Goal: Information Seeking & Learning: Learn about a topic

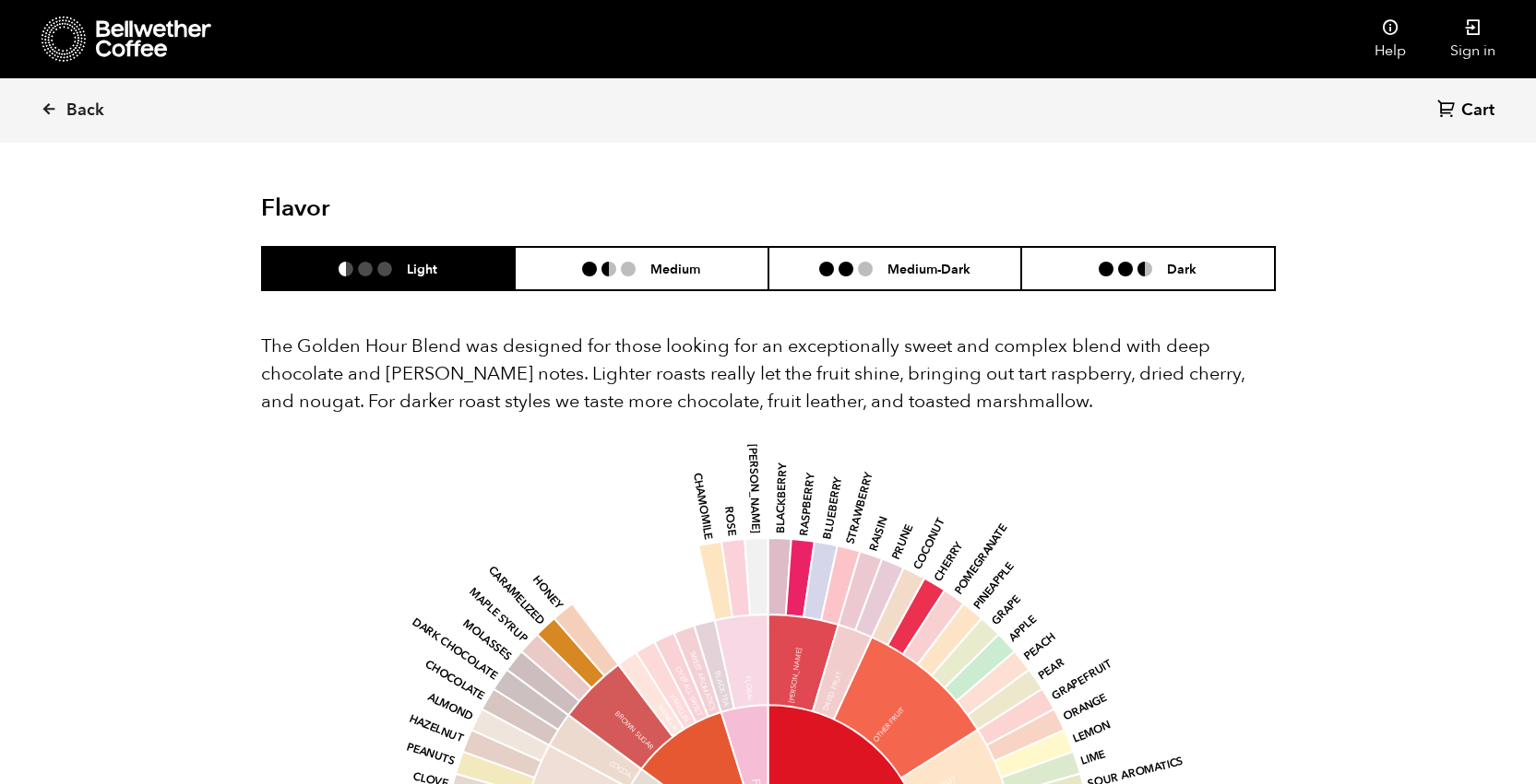
scroll to position [986, 0]
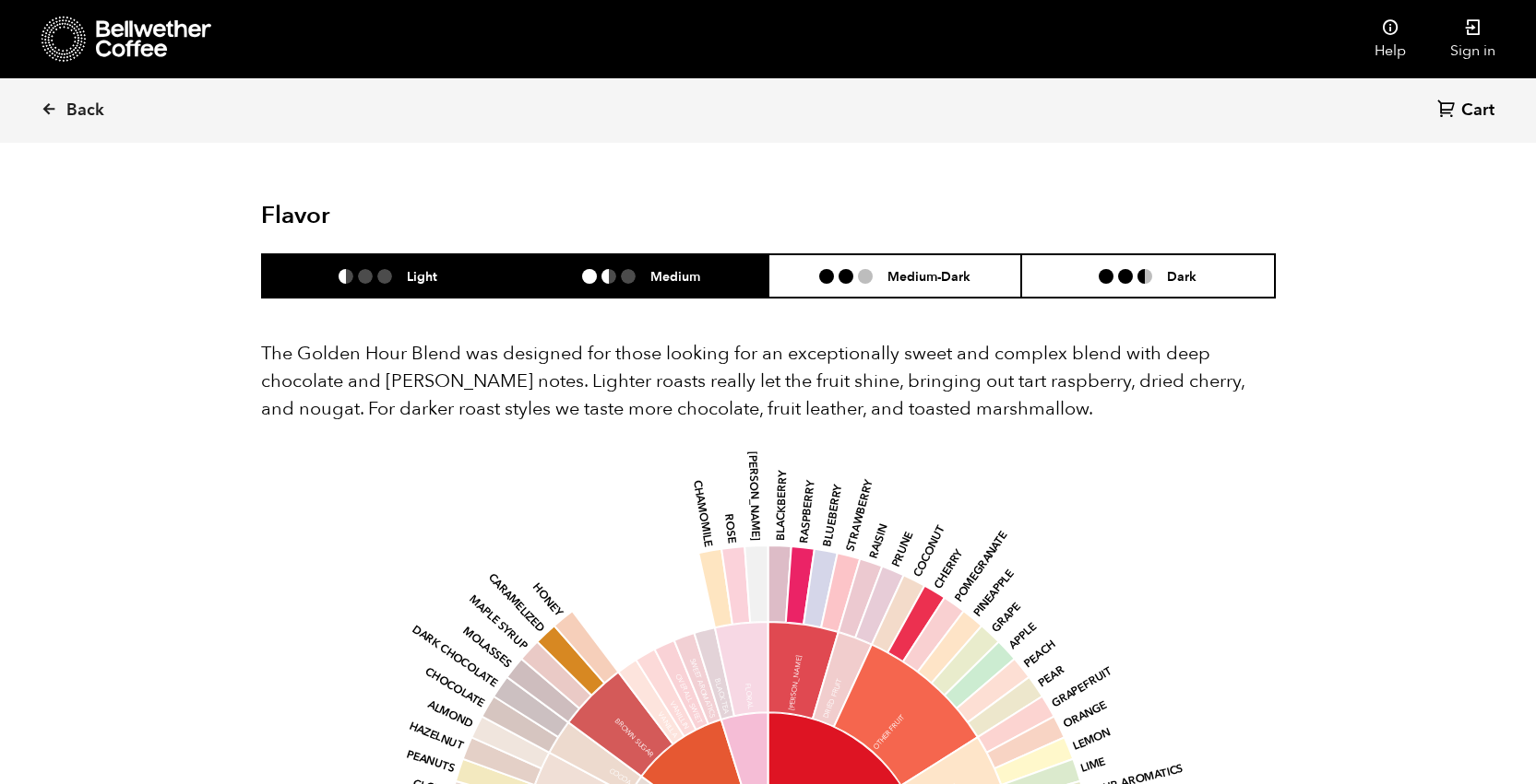
click at [639, 280] on ul at bounding box center [616, 277] width 68 height 15
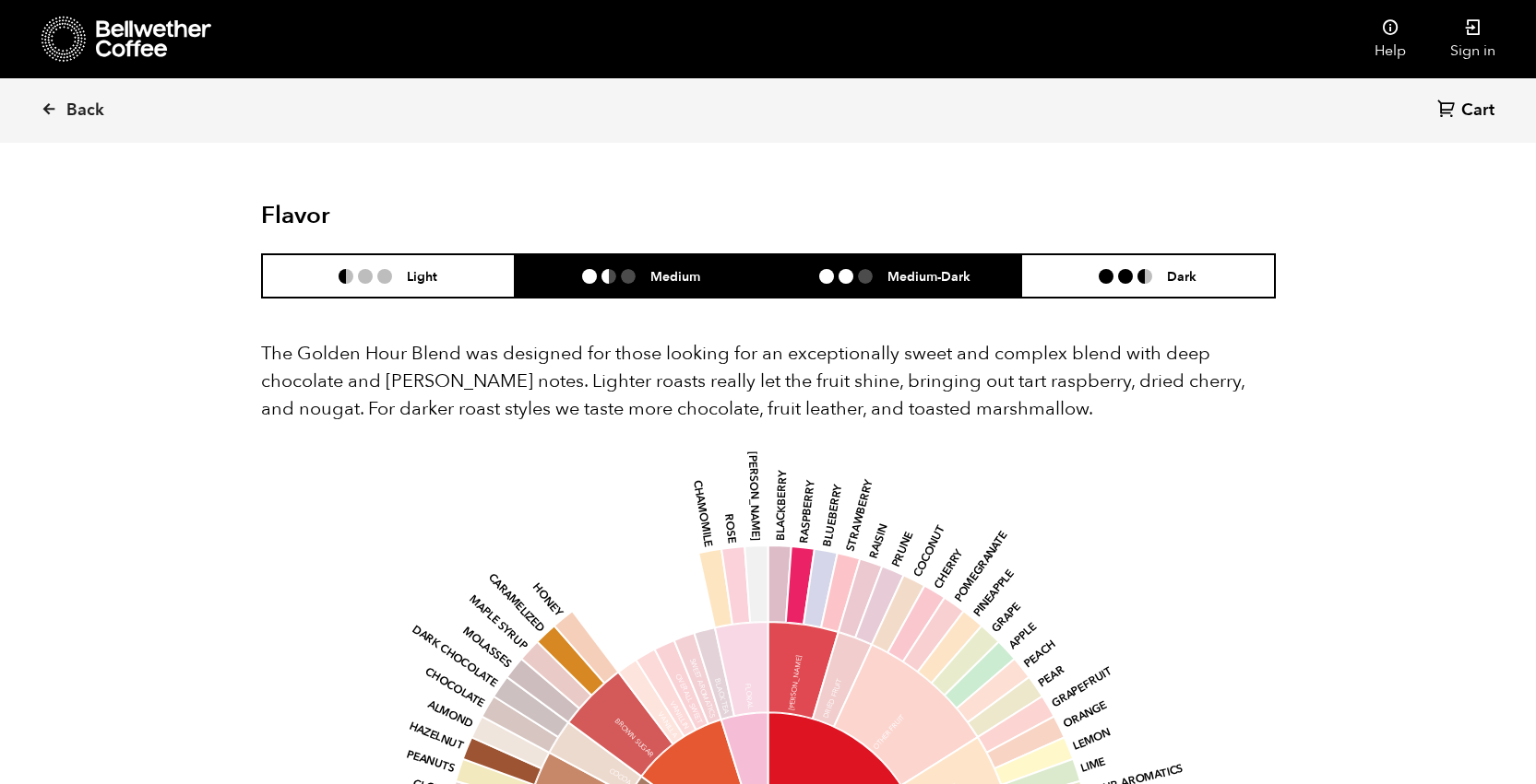
click at [927, 288] on li "Medium-Dark" at bounding box center [895, 276] width 253 height 43
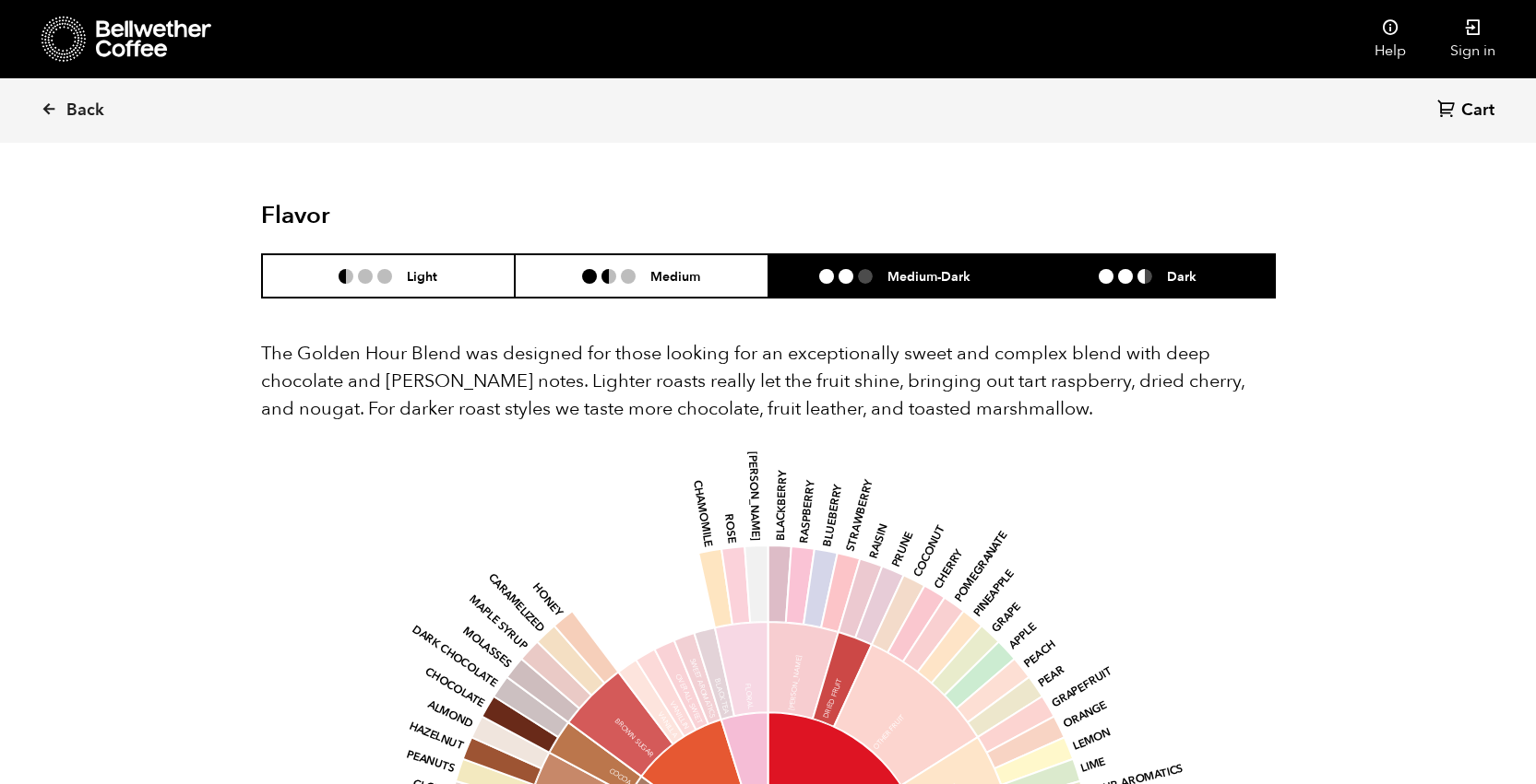
click at [1119, 280] on li at bounding box center [1125, 277] width 15 height 15
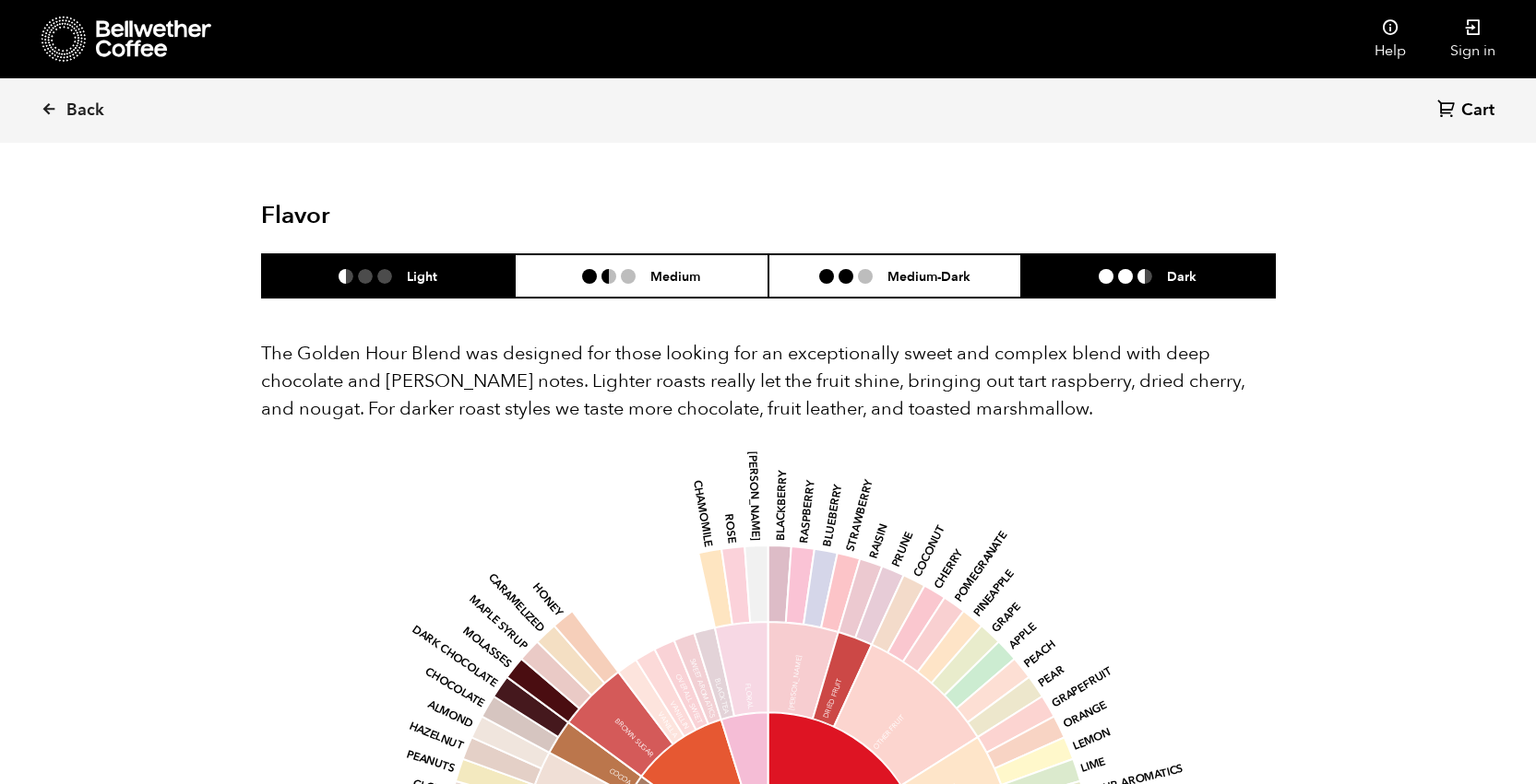
click at [412, 280] on h6 "Light" at bounding box center [422, 276] width 30 height 16
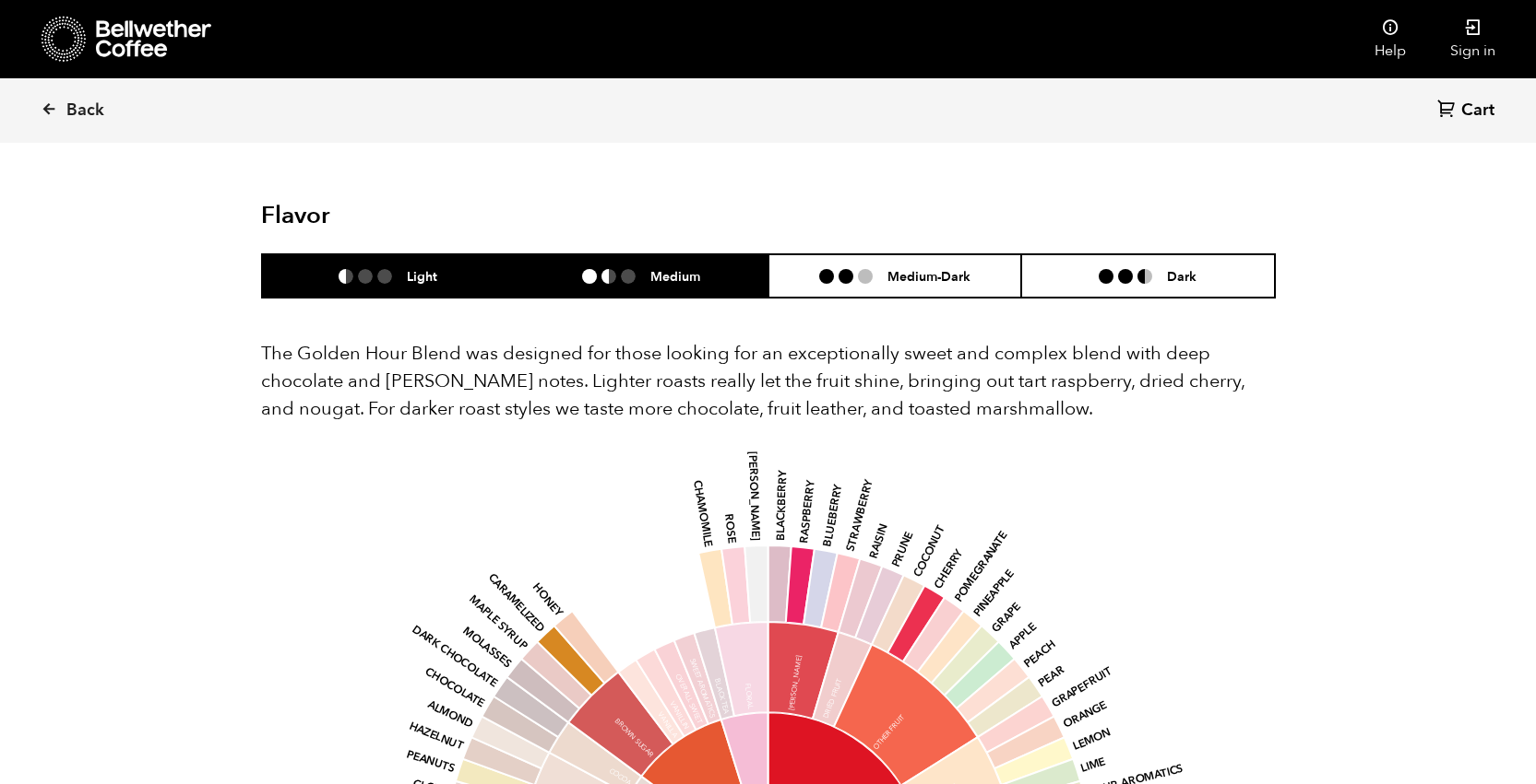
click at [691, 275] on h6 "Medium" at bounding box center [674, 276] width 50 height 16
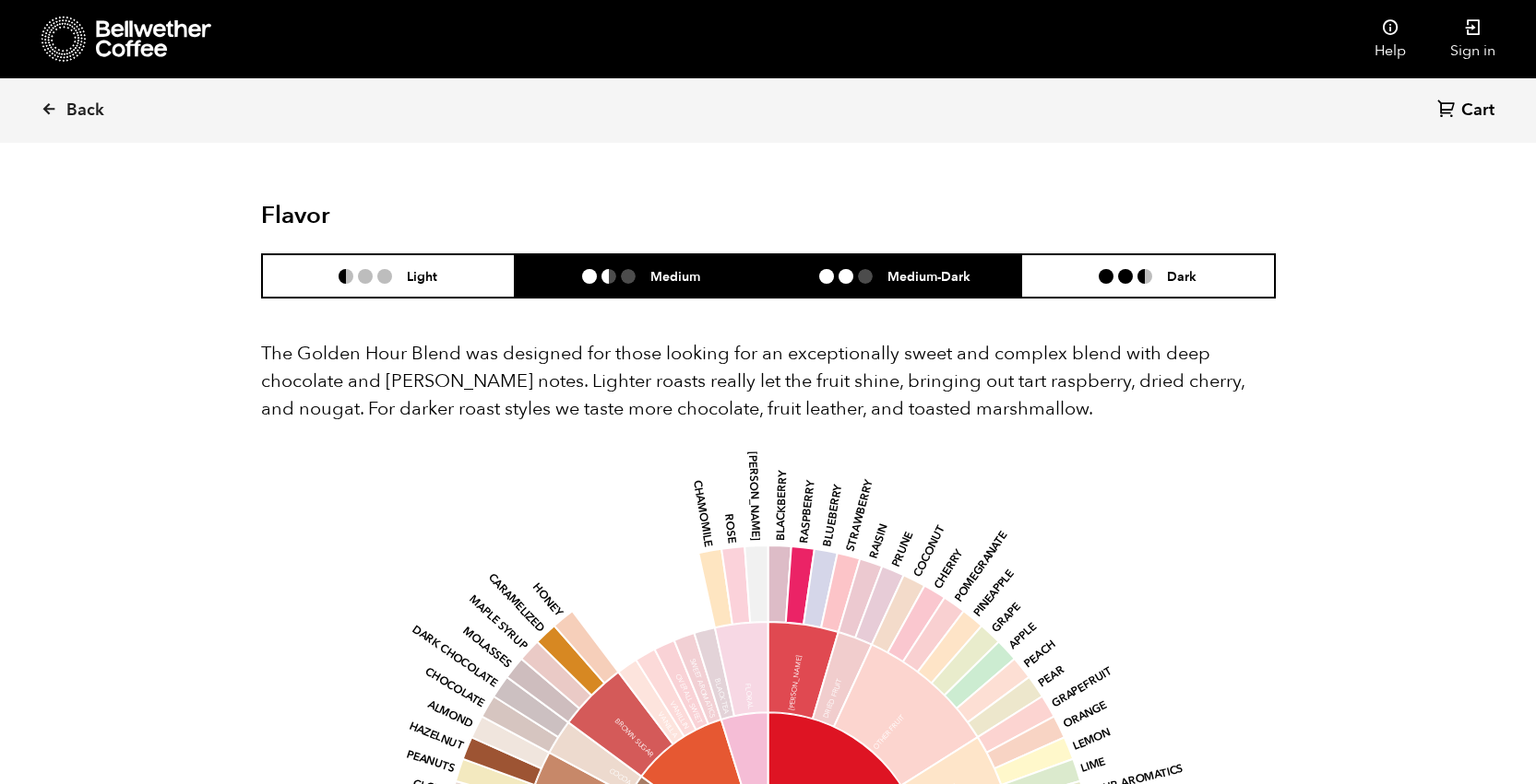
click at [877, 273] on ul at bounding box center [853, 277] width 68 height 15
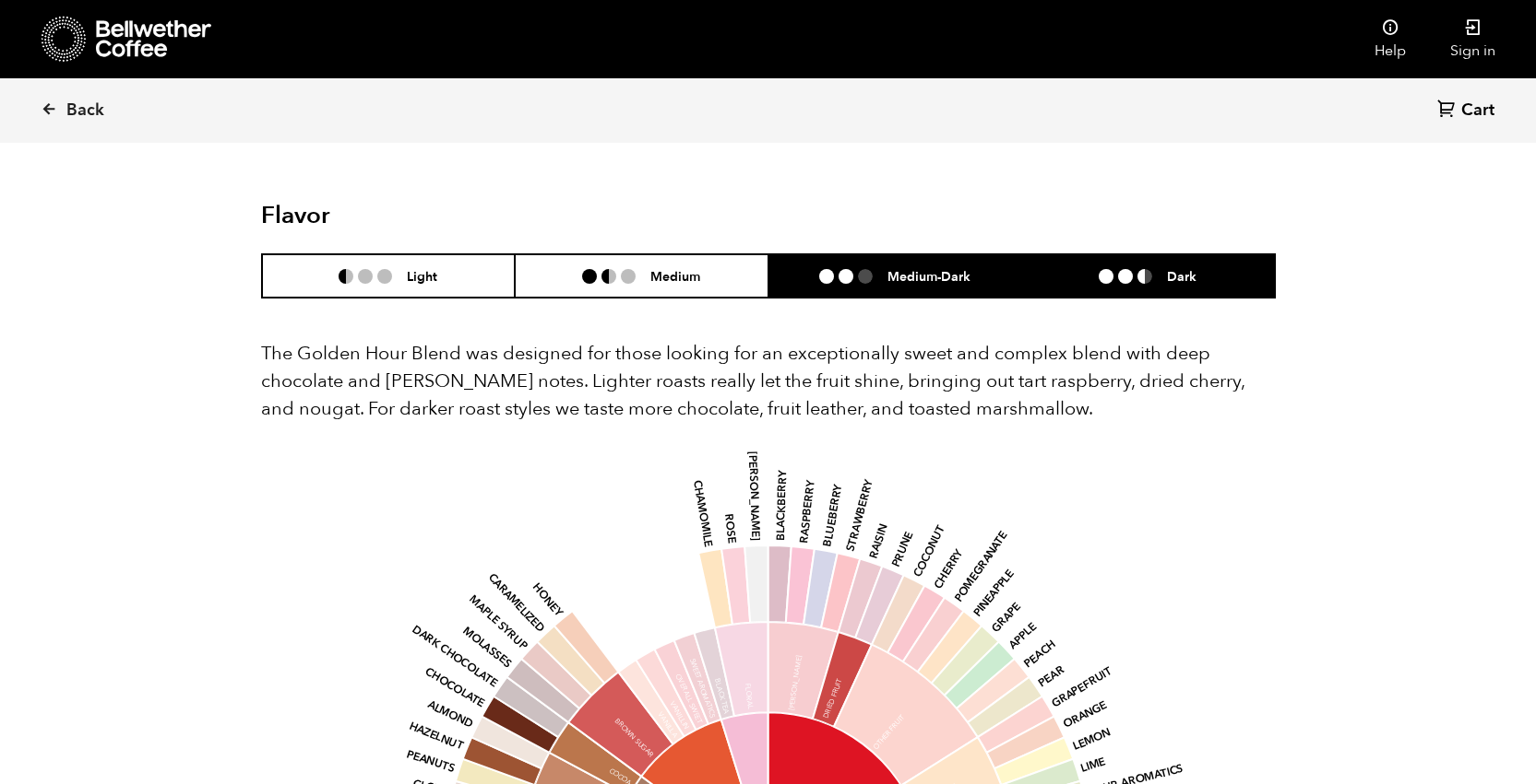
click at [1144, 285] on li "Dark" at bounding box center [1147, 276] width 253 height 43
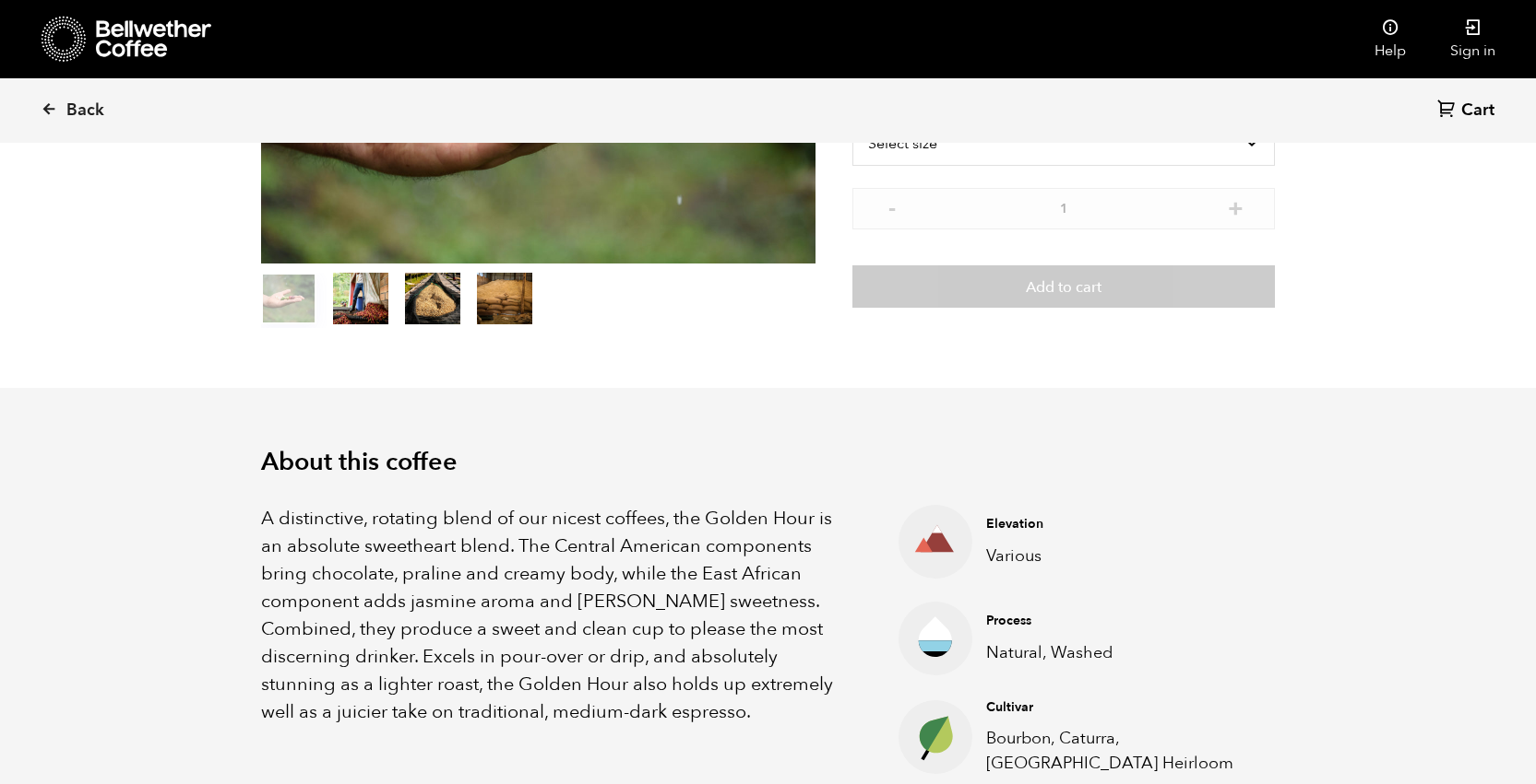
scroll to position [0, 0]
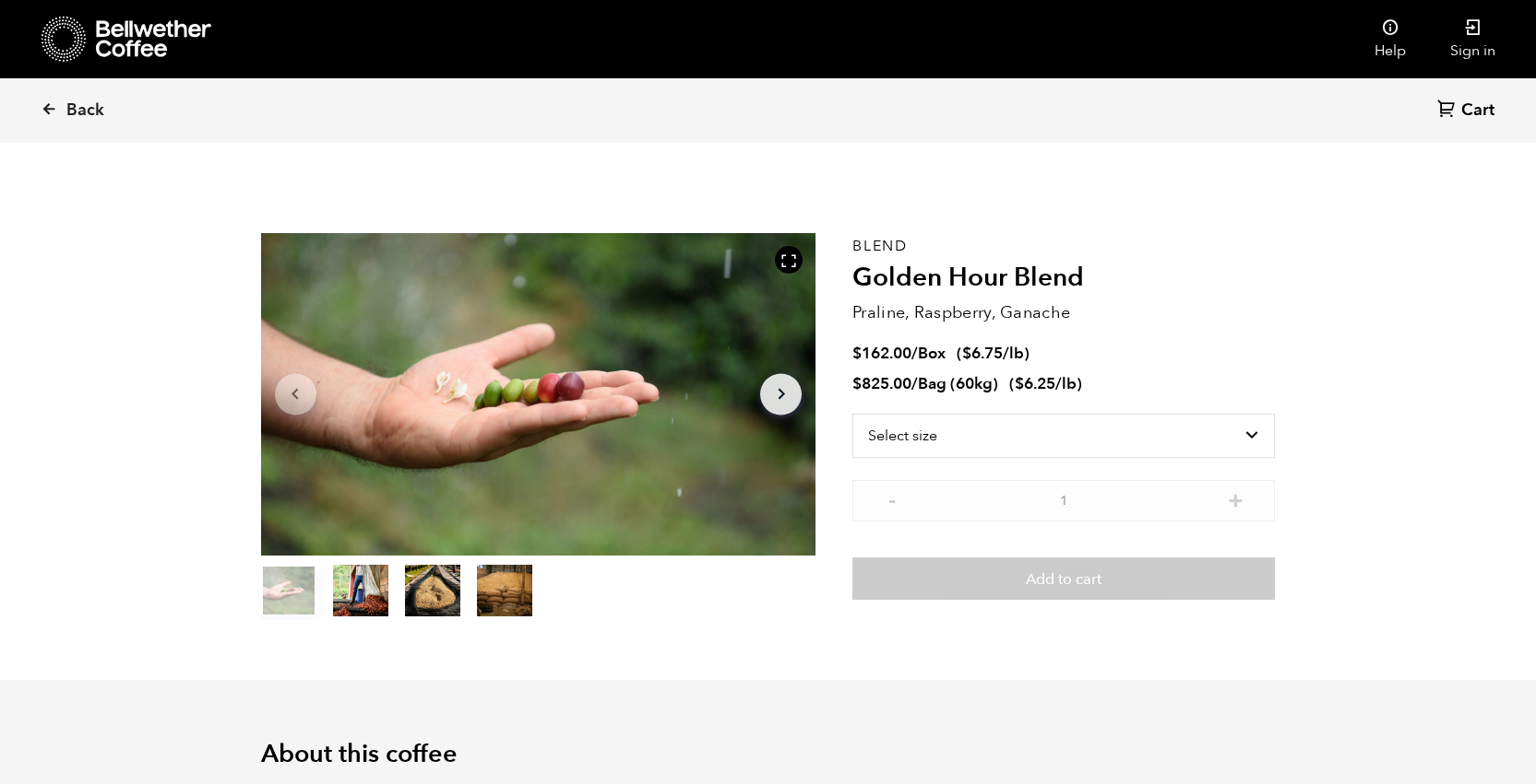
click at [138, 38] on icon at bounding box center [154, 39] width 115 height 37
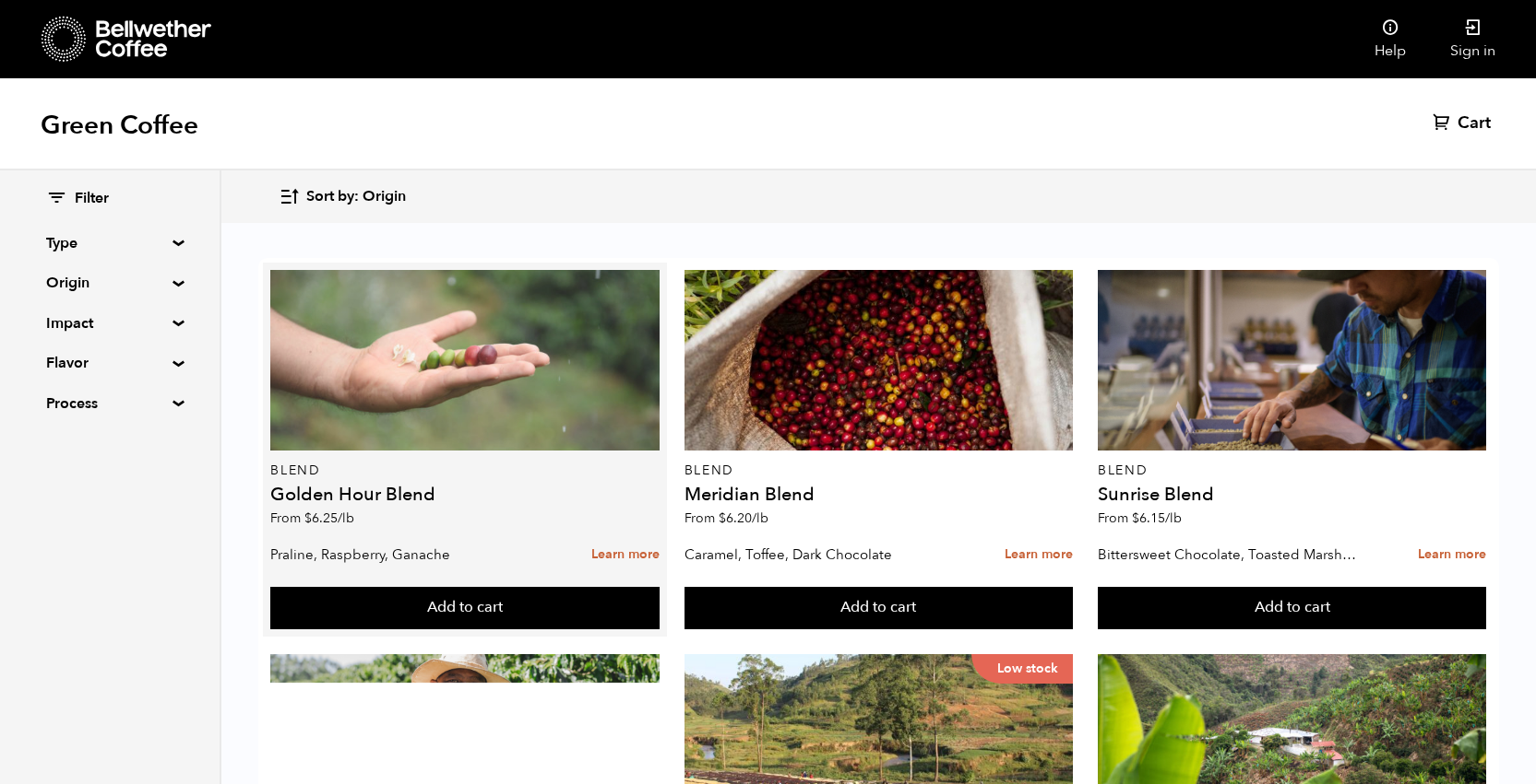
click at [394, 368] on div at bounding box center [464, 360] width 389 height 181
